Goal: Task Accomplishment & Management: Manage account settings

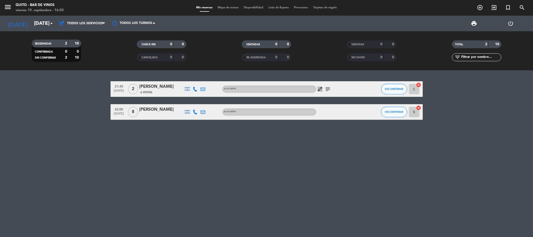
click at [319, 87] on icon "healing" at bounding box center [320, 89] width 6 height 6
click at [327, 88] on icon "subject" at bounding box center [328, 89] width 6 height 6
click at [381, 87] on button "SIN CONFIRMAR" at bounding box center [394, 89] width 26 height 10
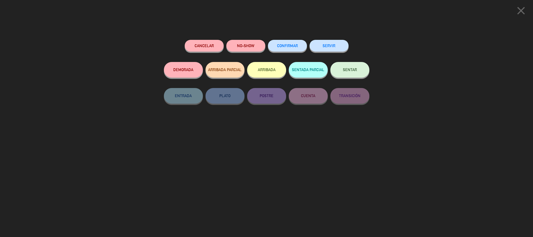
drag, startPoint x: 526, startPoint y: 10, endPoint x: 493, endPoint y: 68, distance: 66.3
click at [525, 10] on icon "close" at bounding box center [521, 10] width 13 height 13
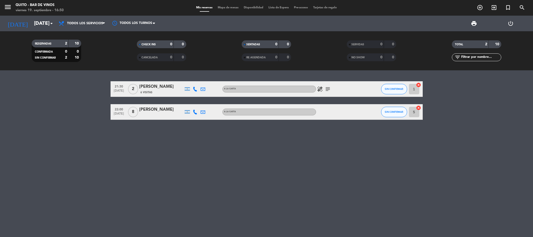
click at [416, 88] on input "1" at bounding box center [414, 89] width 10 height 10
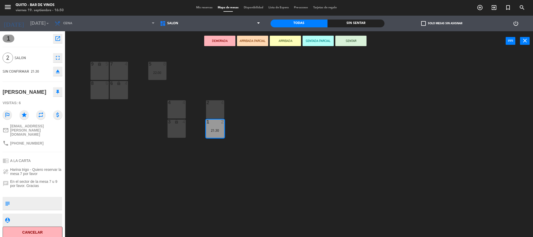
click at [121, 70] on div "7 4" at bounding box center [119, 71] width 18 height 18
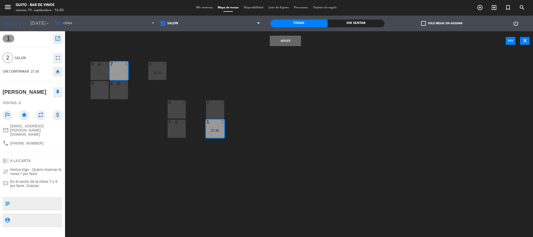
click at [285, 42] on button "Mover" at bounding box center [285, 41] width 31 height 10
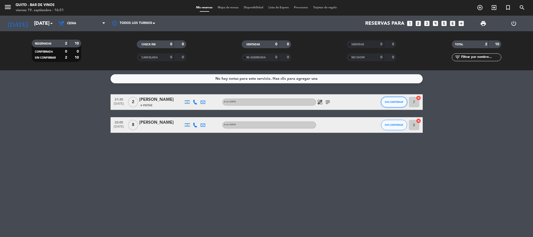
click at [398, 103] on span "SIN CONFIRMAR" at bounding box center [394, 101] width 18 height 3
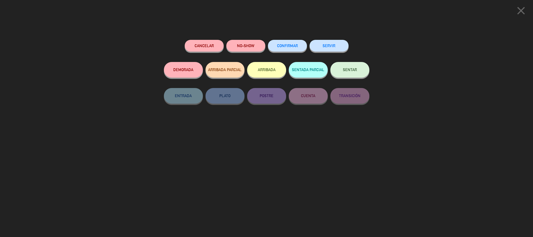
click at [291, 47] on span "CONFIRMAR" at bounding box center [287, 45] width 21 height 4
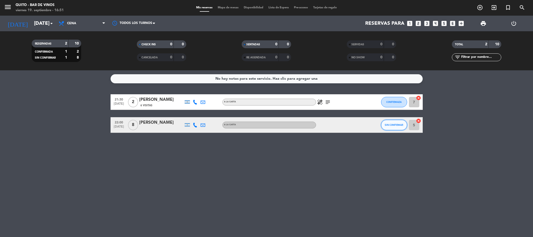
click at [401, 120] on button "SIN CONFIRMAR" at bounding box center [394, 125] width 26 height 10
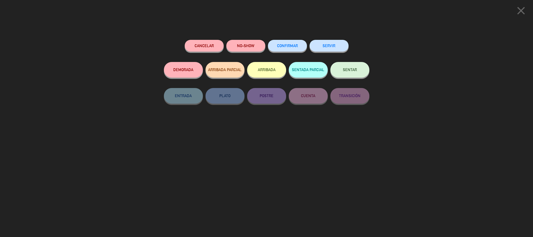
click at [284, 49] on button "CONFIRMAR" at bounding box center [287, 46] width 39 height 12
